Goal: Information Seeking & Learning: Check status

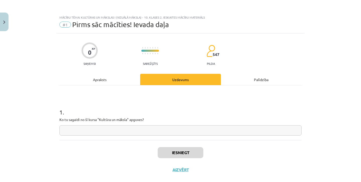
scroll to position [112, 0]
click at [6, 21] on button "Close" at bounding box center [4, 22] width 9 height 19
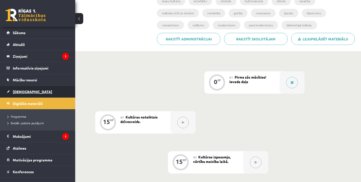
click at [25, 91] on span "[DEMOGRAPHIC_DATA]" at bounding box center [32, 91] width 39 height 5
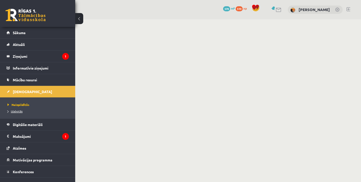
click at [19, 112] on span "Izlabotās" at bounding box center [15, 111] width 15 height 4
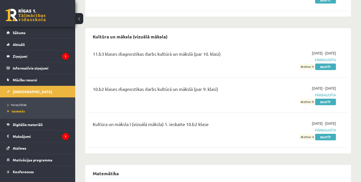
scroll to position [276, 0]
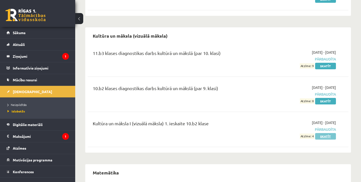
click at [325, 133] on link "Skatīt" at bounding box center [325, 136] width 21 height 7
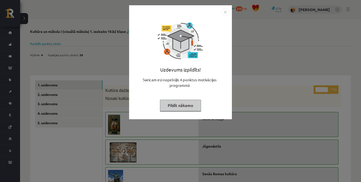
click at [187, 103] on button "Pildīt nākamo" at bounding box center [180, 105] width 41 height 12
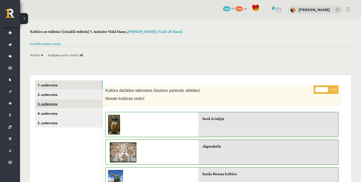
click at [55, 103] on link "3. uzdevums" at bounding box center [68, 103] width 67 height 9
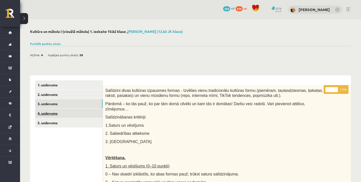
click at [61, 115] on link "4. uzdevums" at bounding box center [68, 112] width 67 height 9
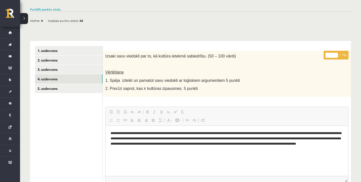
scroll to position [34, 0]
click at [53, 90] on link "5. uzdevums" at bounding box center [68, 88] width 67 height 9
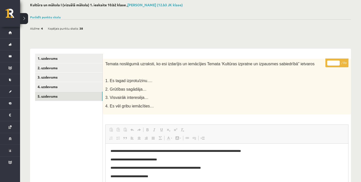
scroll to position [27, 0]
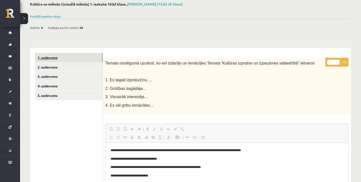
click at [67, 58] on link "1. uzdevums" at bounding box center [68, 57] width 67 height 9
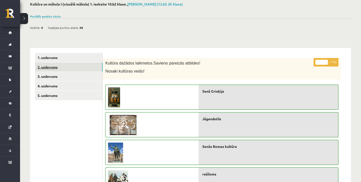
click at [71, 67] on link "2. uzdevums" at bounding box center [68, 66] width 67 height 9
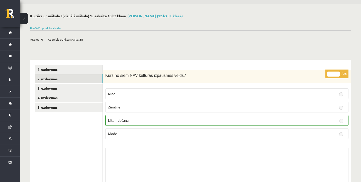
scroll to position [9, 0]
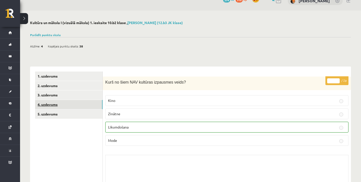
click at [50, 103] on link "4. uzdevums" at bounding box center [68, 104] width 67 height 9
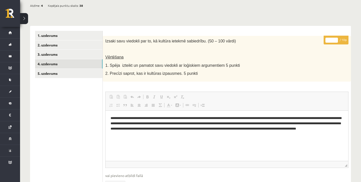
scroll to position [51, 0]
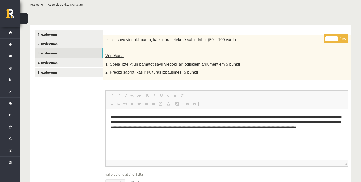
click at [65, 56] on link "3. uzdevums" at bounding box center [68, 52] width 67 height 9
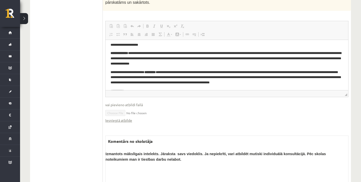
scroll to position [140, 0]
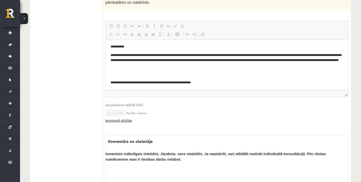
click at [122, 121] on link "Iesniegtā atbilde" at bounding box center [118, 119] width 27 height 5
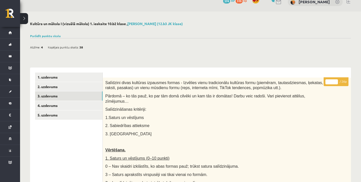
scroll to position [0, 0]
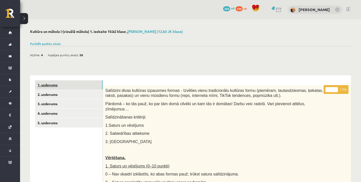
click at [51, 85] on link "1. uzdevums" at bounding box center [68, 84] width 67 height 9
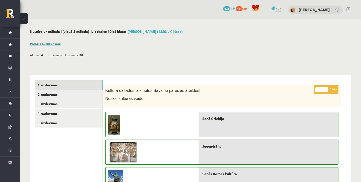
click at [56, 44] on link "Parādīt punktu skalu" at bounding box center [45, 44] width 31 height 4
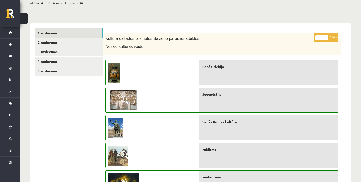
scroll to position [169, 0]
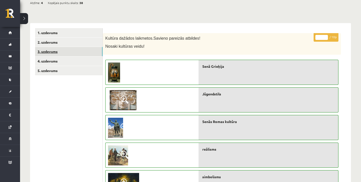
click at [76, 54] on link "3. uzdevums" at bounding box center [68, 51] width 67 height 9
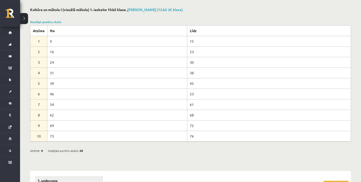
scroll to position [0, 0]
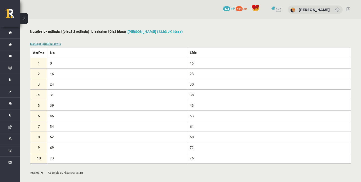
click at [50, 43] on link "Noslēpt punktu skalu" at bounding box center [45, 44] width 31 height 4
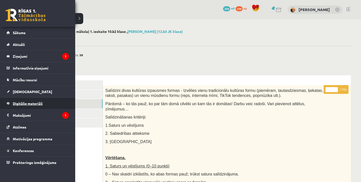
click at [24, 102] on span "Digitālie materiāli" at bounding box center [28, 103] width 30 height 5
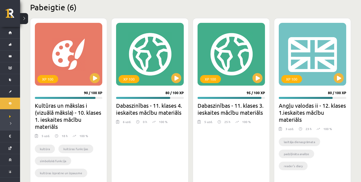
scroll to position [624, 0]
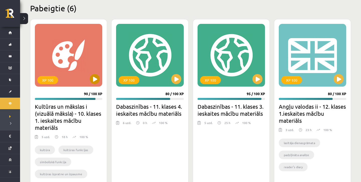
click at [79, 78] on div "XP 100" at bounding box center [68, 55] width 67 height 63
